Goal: Find contact information: Find contact information

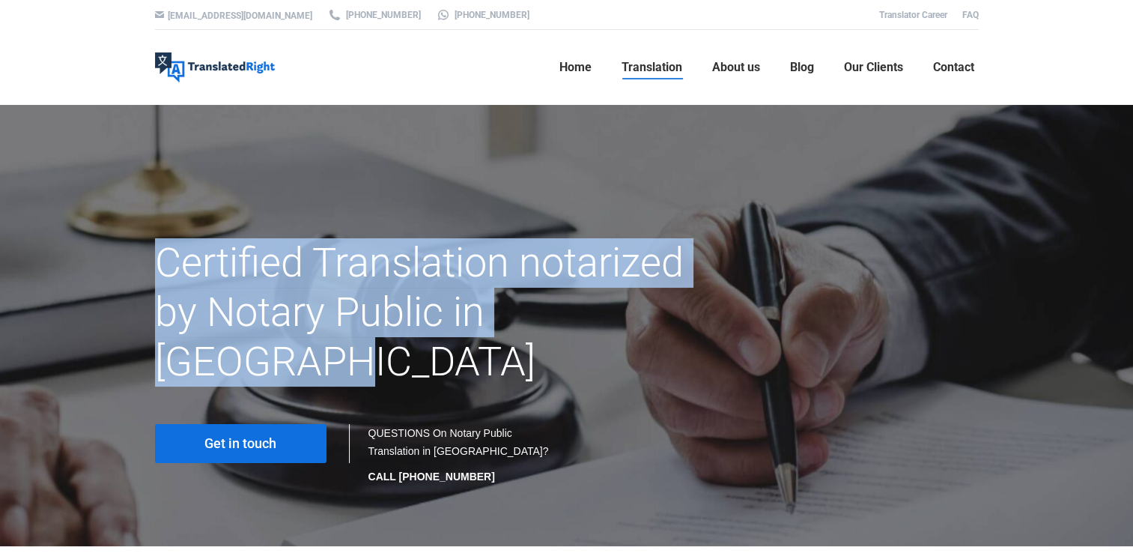
drag, startPoint x: 153, startPoint y: 262, endPoint x: 710, endPoint y: 307, distance: 558.9
click at [710, 307] on div "Certified Translation notarized by Notary Public in [GEOGRAPHIC_DATA]" at bounding box center [567, 323] width 846 height 171
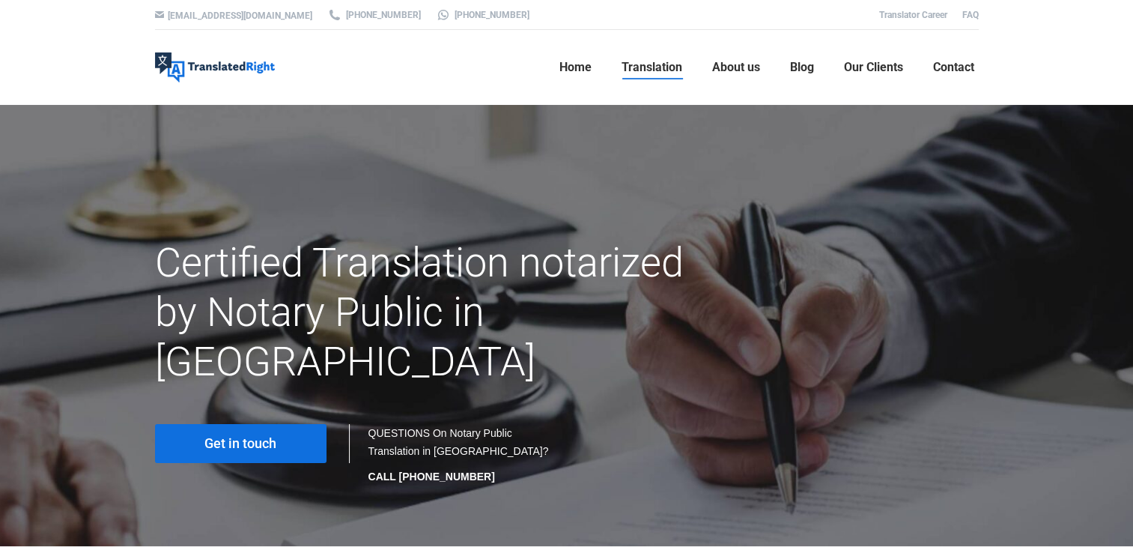
drag, startPoint x: 710, startPoint y: 307, endPoint x: 779, endPoint y: 385, distance: 104.5
click at [806, 420] on div "Get in touch QUESTIONS On Notary Public Translation in Singapore? CALL +65 6977…" at bounding box center [567, 458] width 854 height 76
click at [254, 436] on span "Get in touch" at bounding box center [240, 443] width 72 height 15
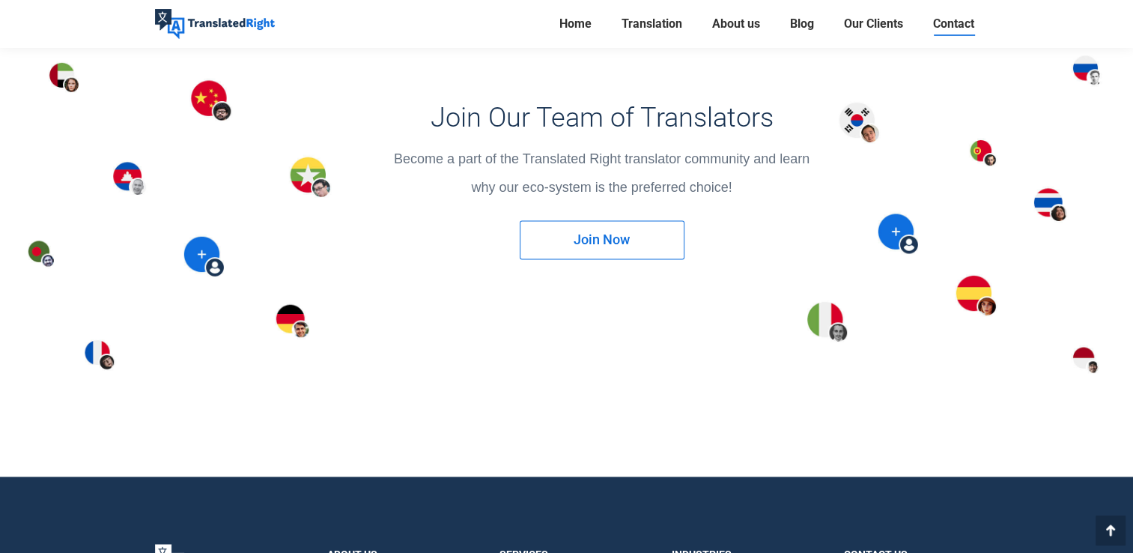
scroll to position [1695, 0]
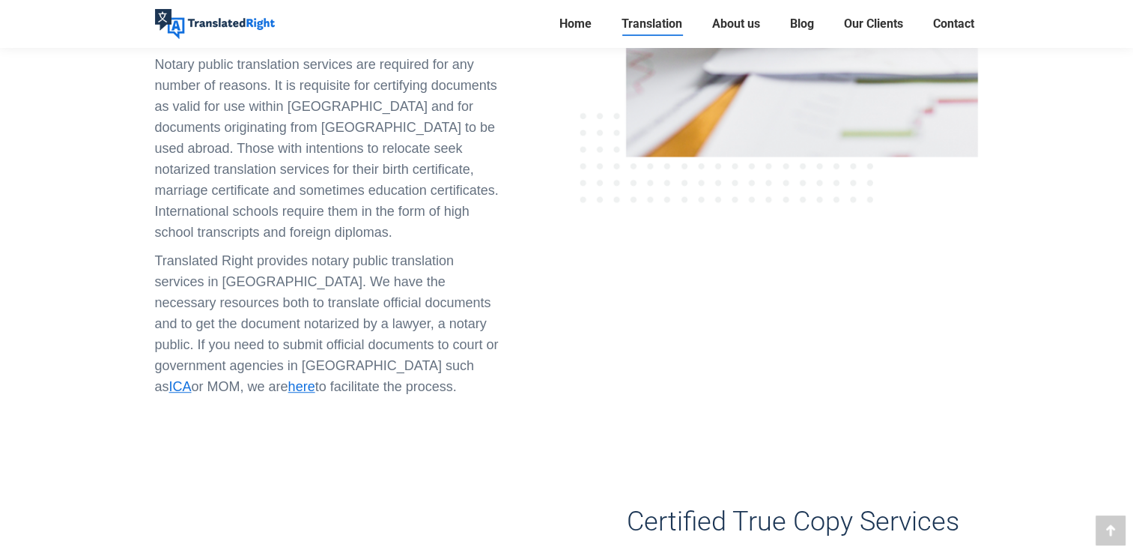
scroll to position [1198, 0]
